Goal: Transaction & Acquisition: Purchase product/service

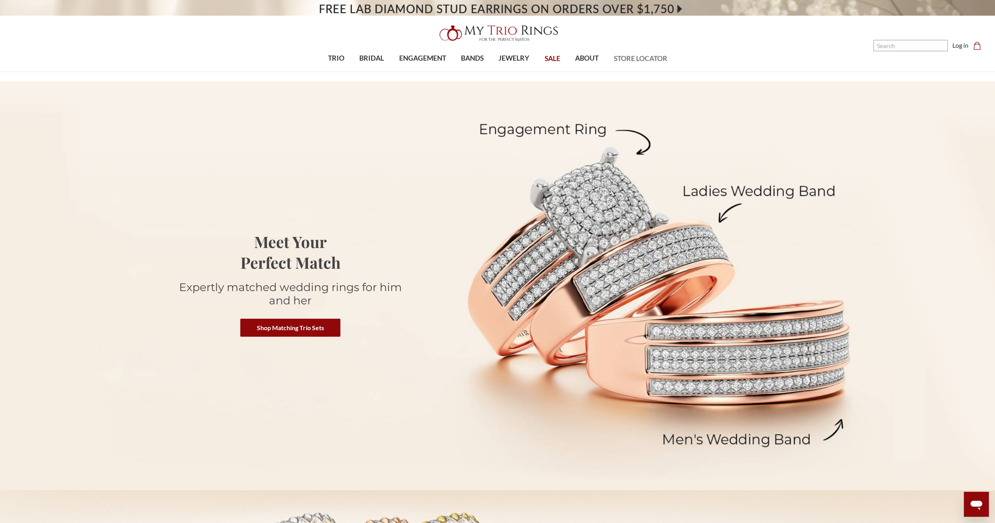
click at [628, 57] on span "STORE LOCATOR" at bounding box center [640, 59] width 54 height 10
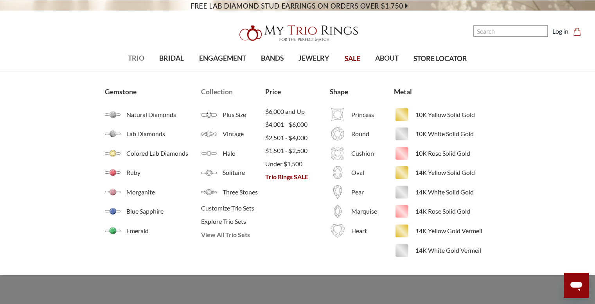
click at [222, 236] on span "View All Trio Sets" at bounding box center [233, 234] width 64 height 9
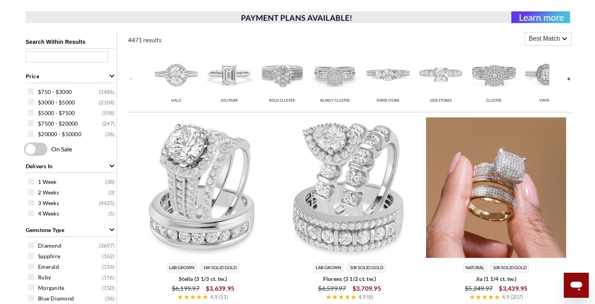
scroll to position [352, 0]
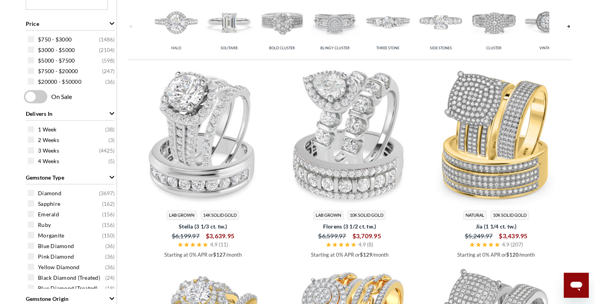
click at [567, 25] on link at bounding box center [568, 26] width 6 height 62
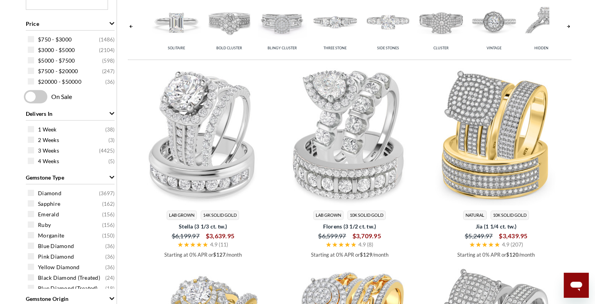
click at [567, 25] on link at bounding box center [568, 26] width 6 height 62
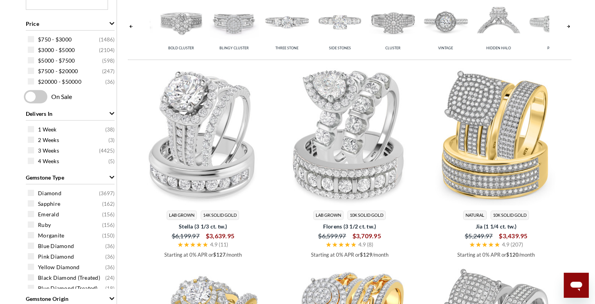
scroll to position [0, 106]
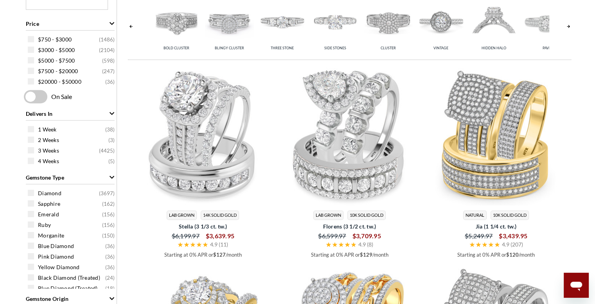
click at [486, 23] on img at bounding box center [493, 21] width 49 height 49
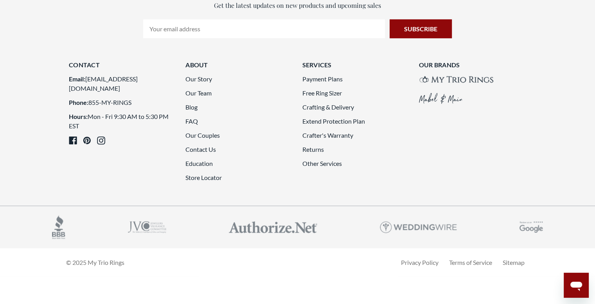
scroll to position [2228, 0]
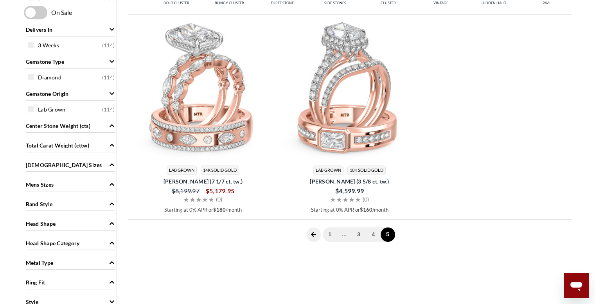
scroll to position [430, 0]
